Goal: Task Accomplishment & Management: Manage account settings

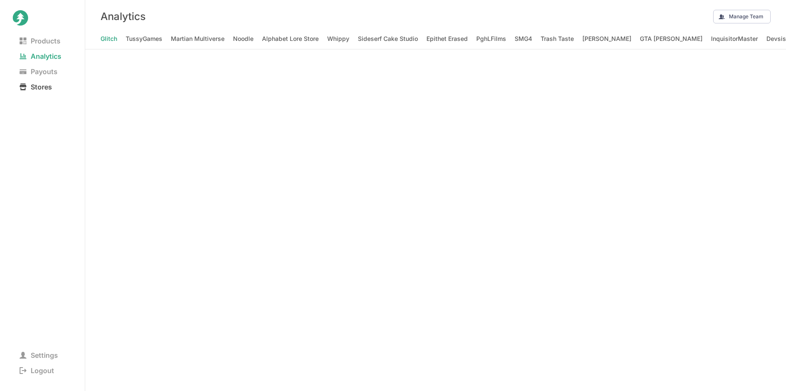
click at [43, 85] on span "Stores" at bounding box center [36, 87] width 46 height 12
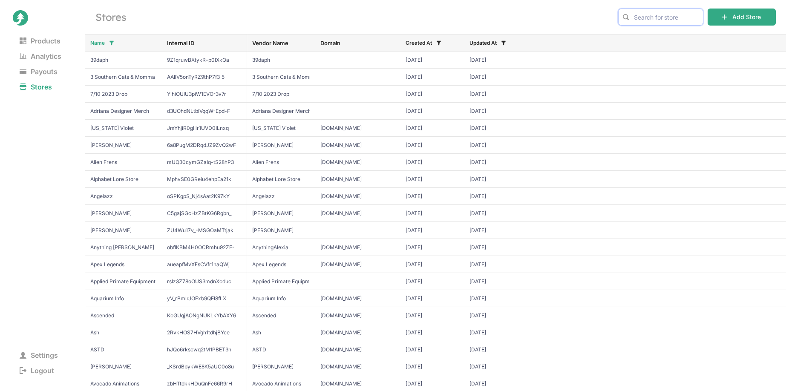
click at [699, 15] on input "text" at bounding box center [660, 17] width 85 height 17
type input "gori"
click at [662, 34] on span "Gorilla Tag" at bounding box center [661, 35] width 71 height 9
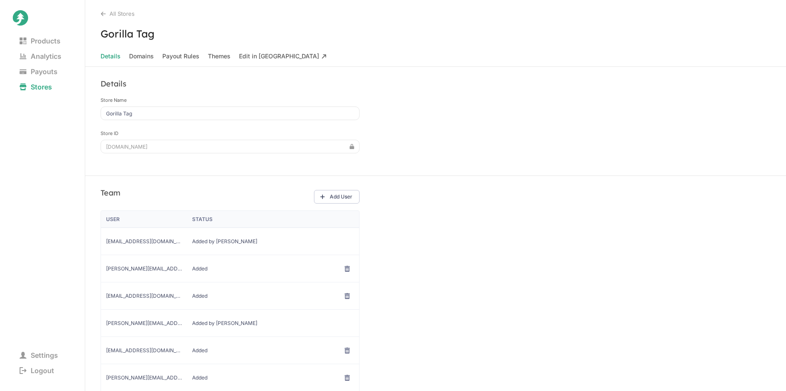
scroll to position [65, 0]
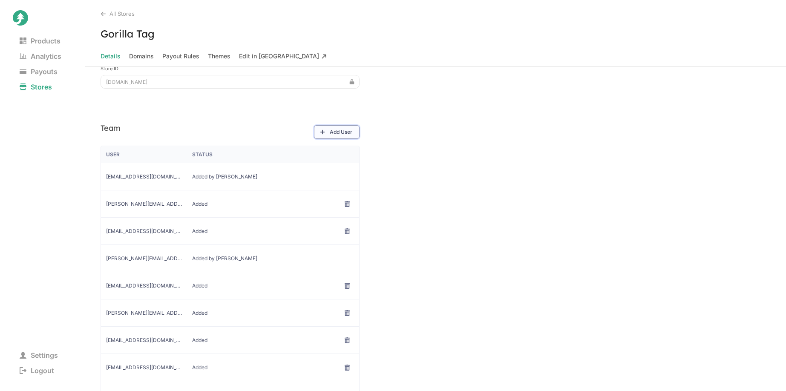
click at [322, 137] on button "Add User" at bounding box center [337, 132] width 46 height 14
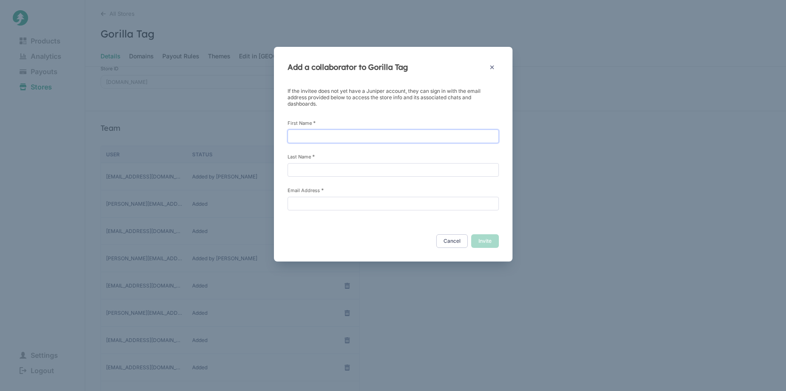
click at [364, 136] on input "First Name *" at bounding box center [393, 137] width 211 height 14
type input "Scott"
click at [400, 159] on label "Last Name *" at bounding box center [393, 156] width 211 height 6
click at [400, 163] on input "Last Name *" at bounding box center [393, 170] width 211 height 14
type input "S"
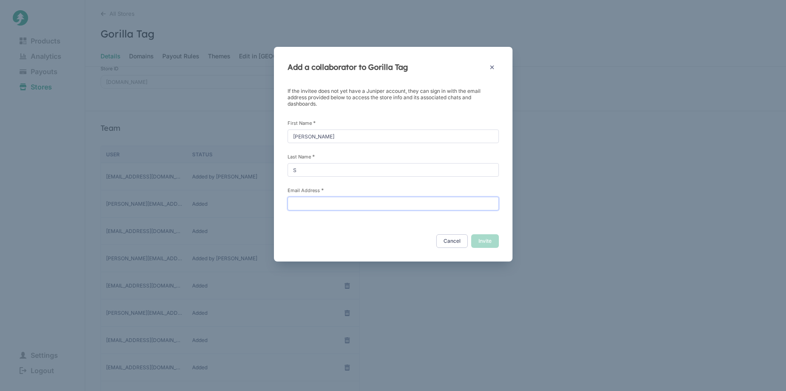
paste input "scotts@anotheraxiom.com"
type input "scotts@anotheraxiom.com"
click at [494, 236] on button "Invite" at bounding box center [485, 241] width 28 height 14
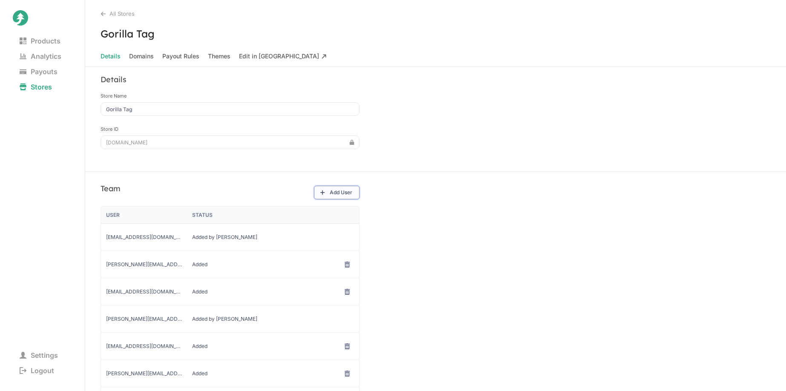
scroll to position [0, 0]
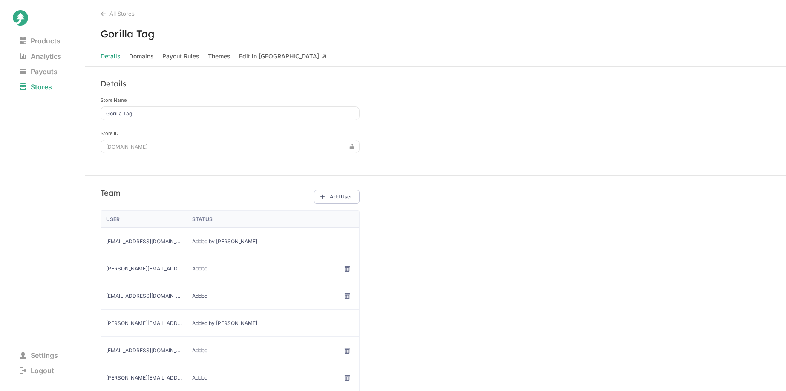
click at [635, 124] on div "Details Store Name Gorilla Tag Store ID gorillatag.junipercreates.com" at bounding box center [435, 121] width 701 height 109
